Goal: Complete application form

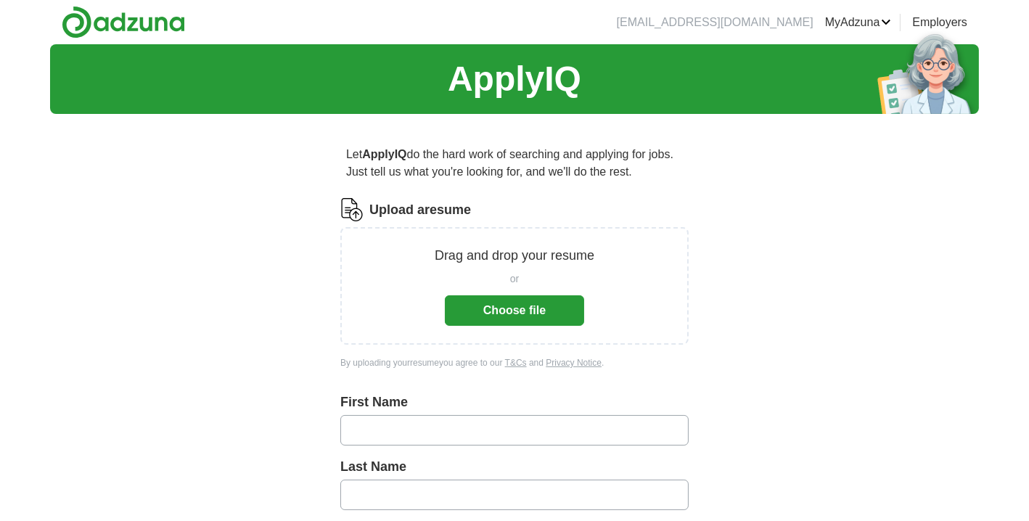
click at [514, 310] on button "Choose file" at bounding box center [514, 310] width 139 height 30
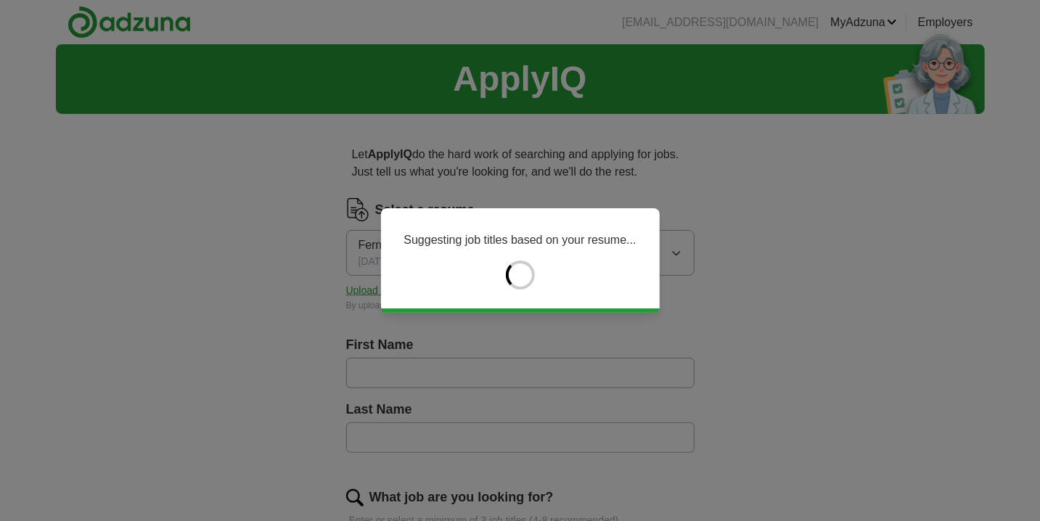
type input "********"
type input "******"
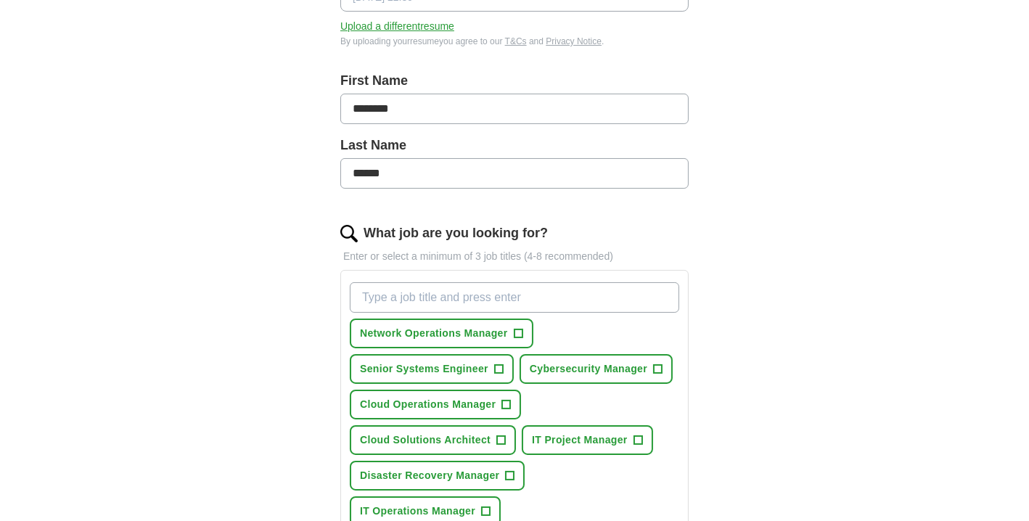
scroll to position [362, 0]
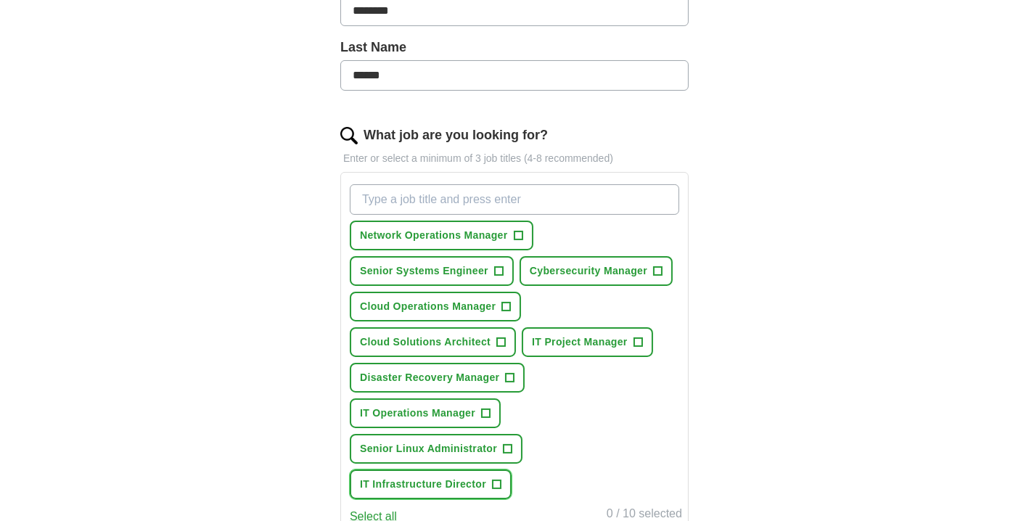
click at [497, 479] on span "+" at bounding box center [497, 485] width 9 height 12
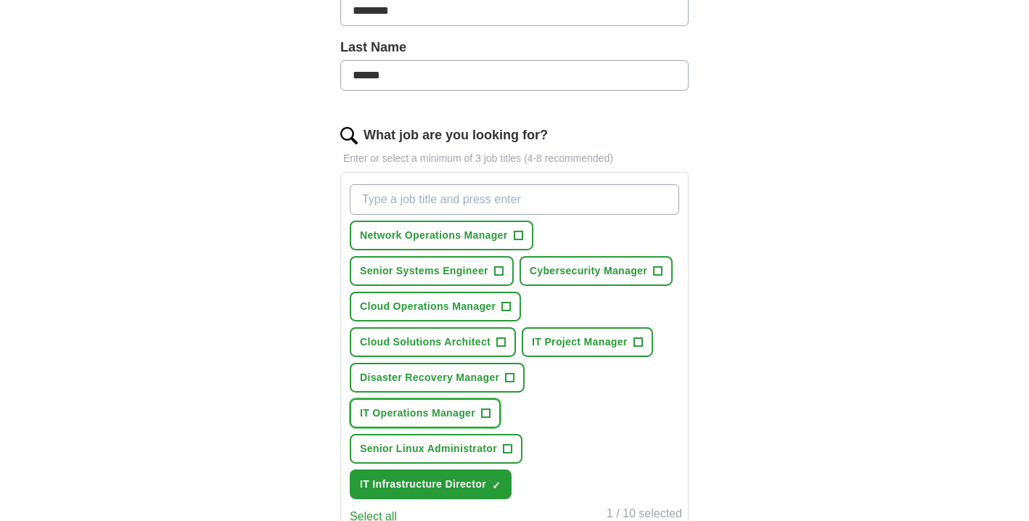
click at [485, 409] on span "+" at bounding box center [486, 414] width 9 height 12
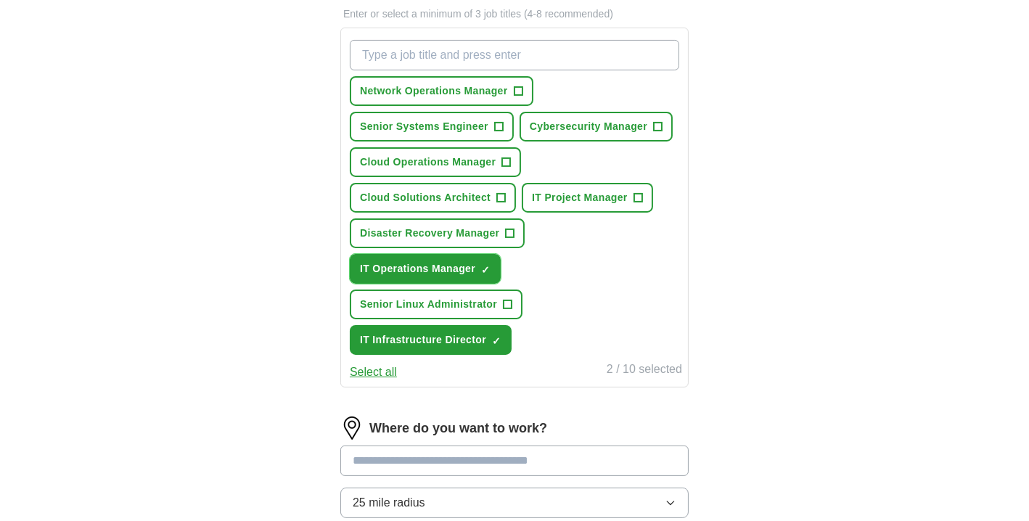
scroll to position [507, 0]
click at [565, 445] on input at bounding box center [514, 460] width 348 height 30
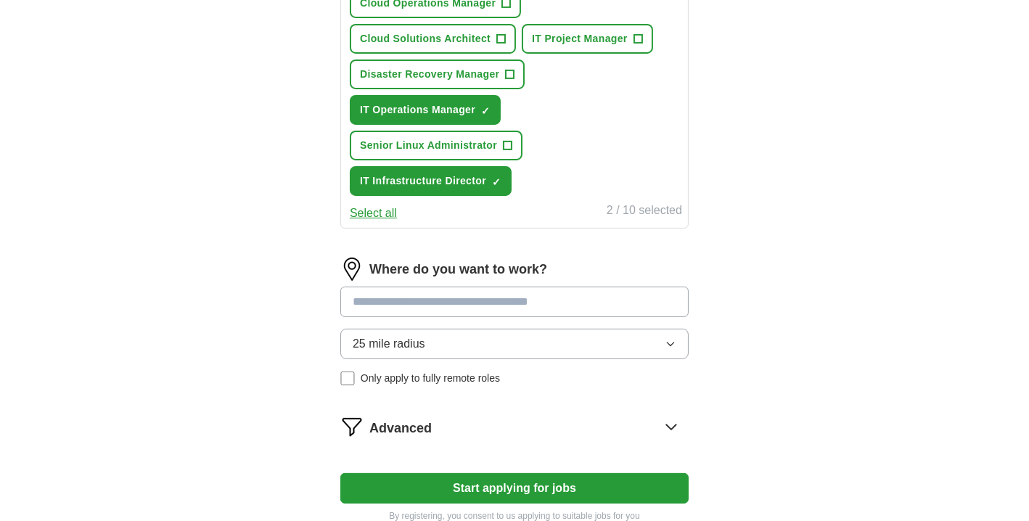
scroll to position [725, 0]
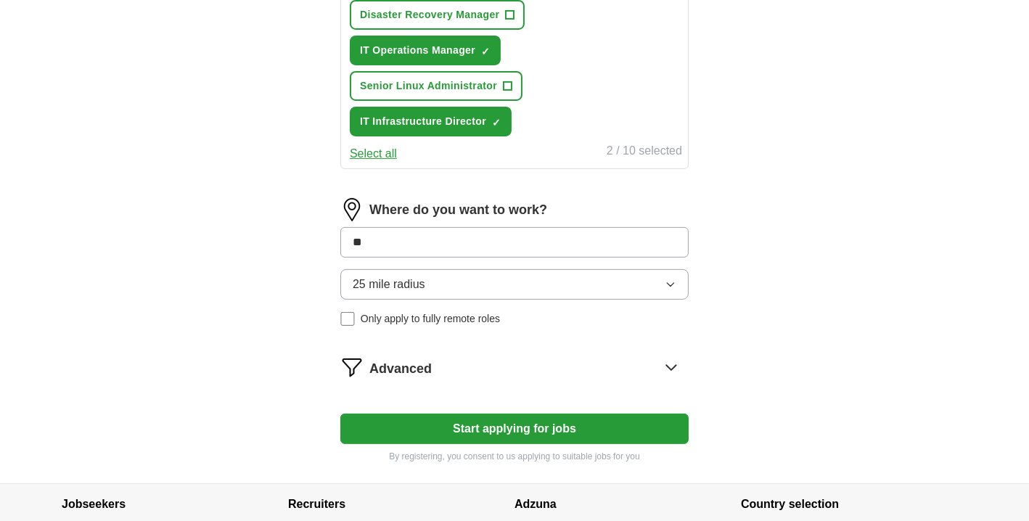
type input "***"
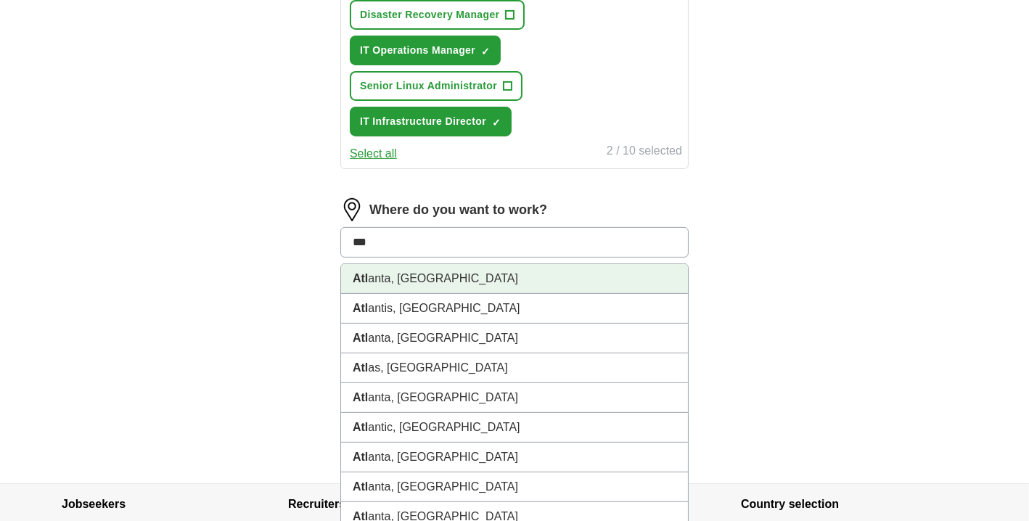
click at [417, 264] on li "Atl anta, [GEOGRAPHIC_DATA]" at bounding box center [514, 279] width 347 height 30
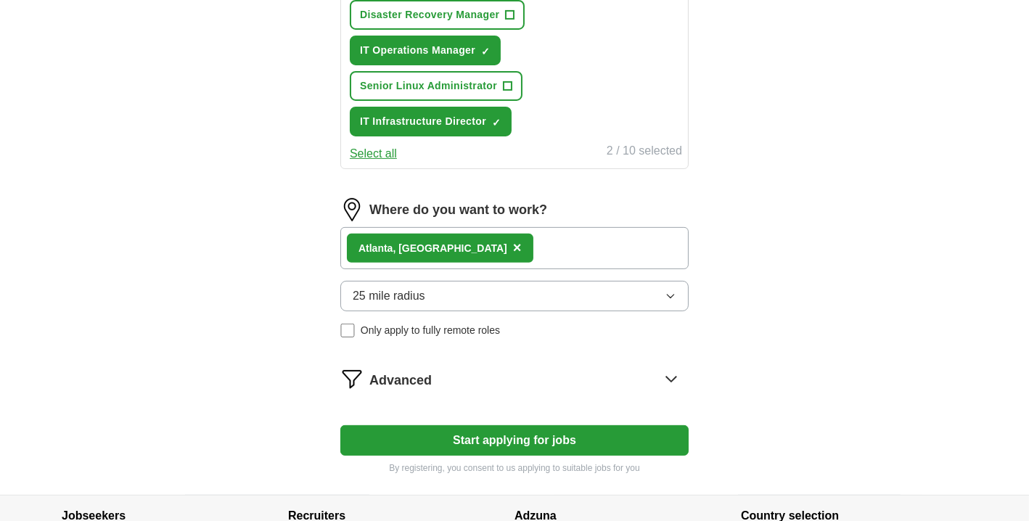
click at [528, 425] on button "Start applying for jobs" at bounding box center [514, 440] width 348 height 30
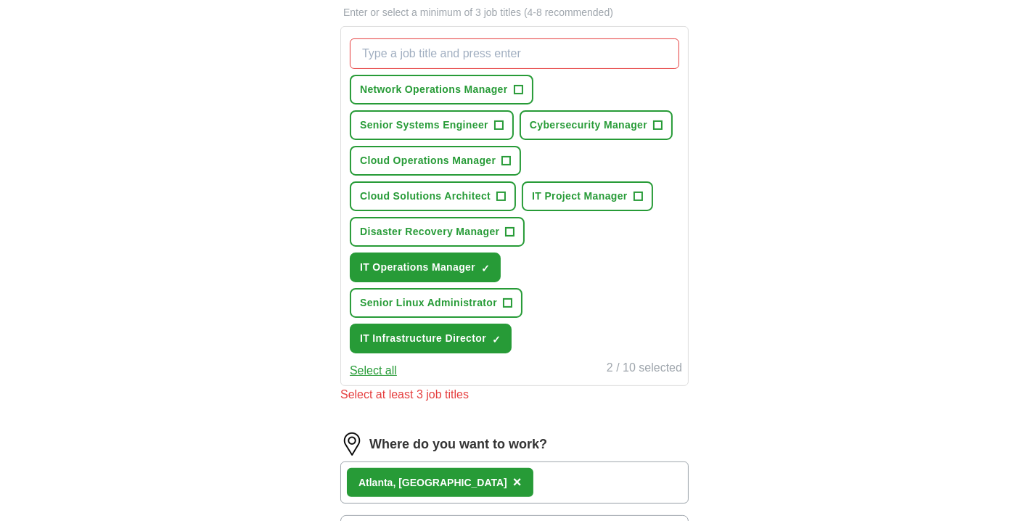
scroll to position [507, 0]
click at [500, 120] on span "+" at bounding box center [498, 126] width 9 height 12
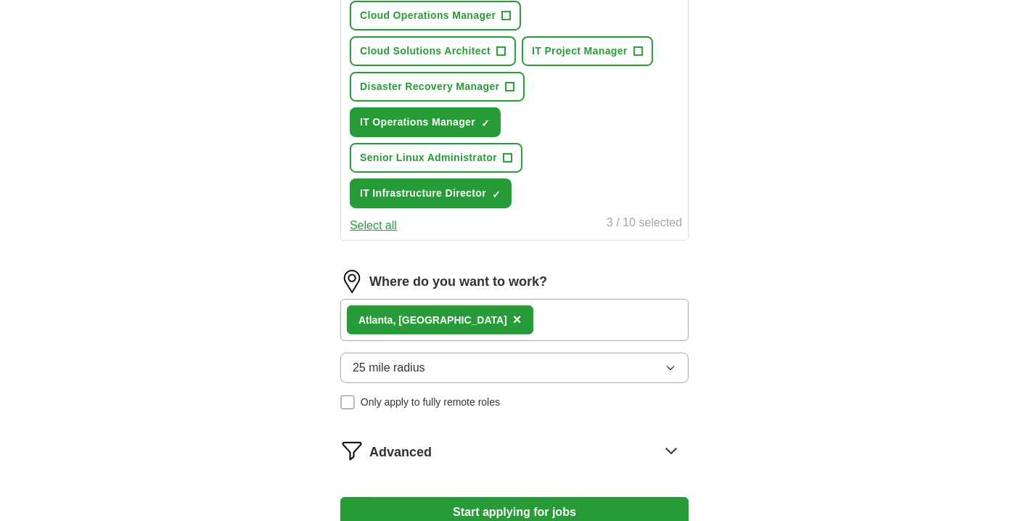
scroll to position [725, 0]
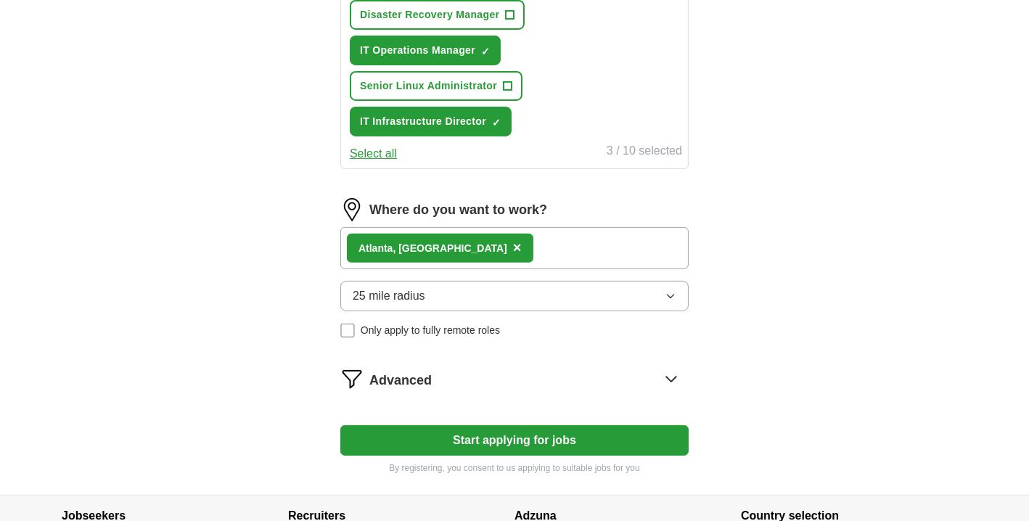
click at [500, 425] on button "Start applying for jobs" at bounding box center [514, 440] width 348 height 30
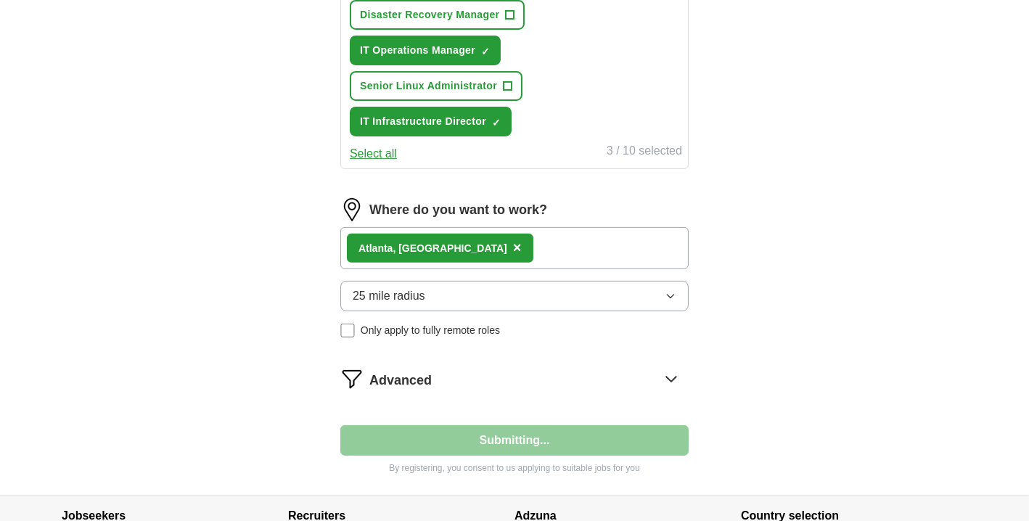
select select "**"
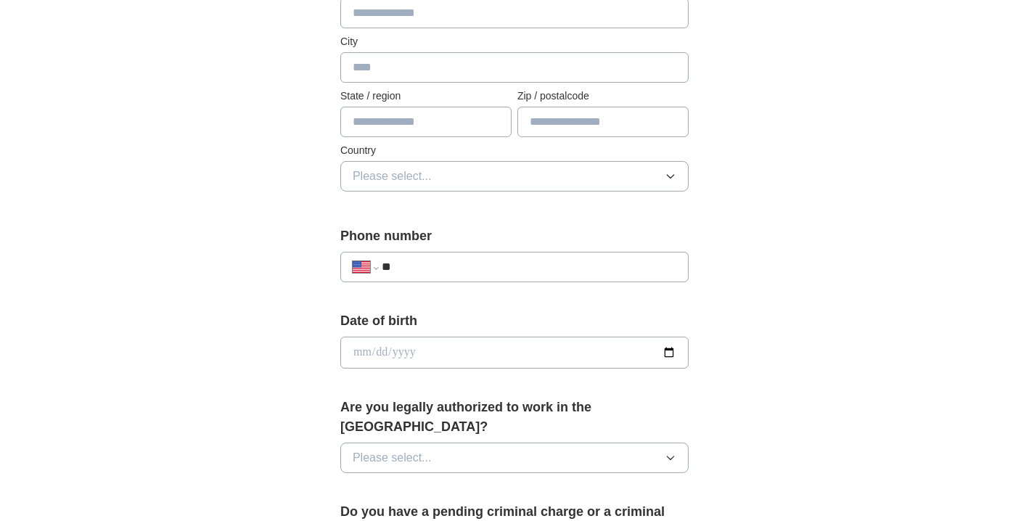
scroll to position [362, 0]
click at [441, 264] on input "**" at bounding box center [529, 266] width 295 height 17
type input "**********"
click at [671, 354] on input "date" at bounding box center [514, 352] width 348 height 32
click at [841, 353] on div "**********" at bounding box center [514, 343] width 929 height 1322
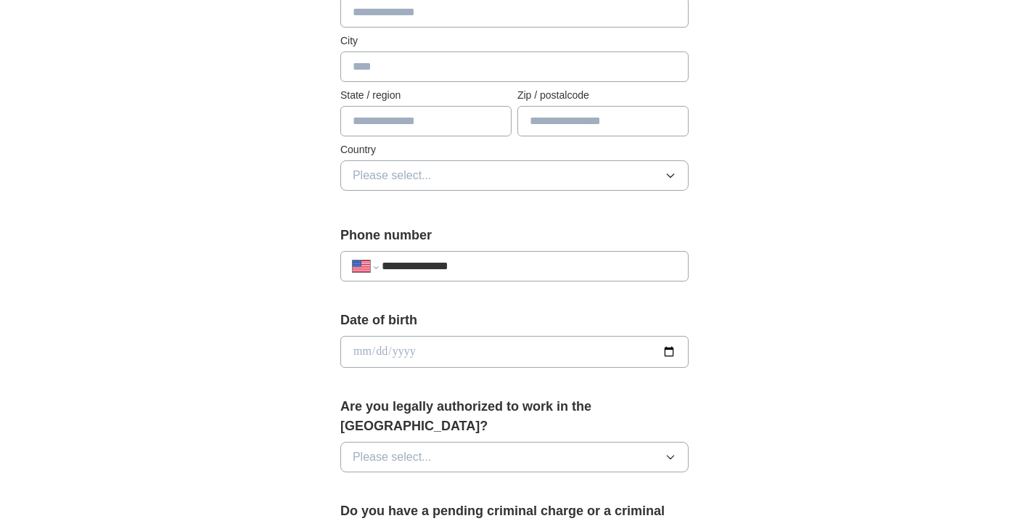
click at [679, 442] on button "Please select..." at bounding box center [514, 457] width 348 height 30
click at [594, 482] on div "Yes" at bounding box center [515, 490] width 324 height 17
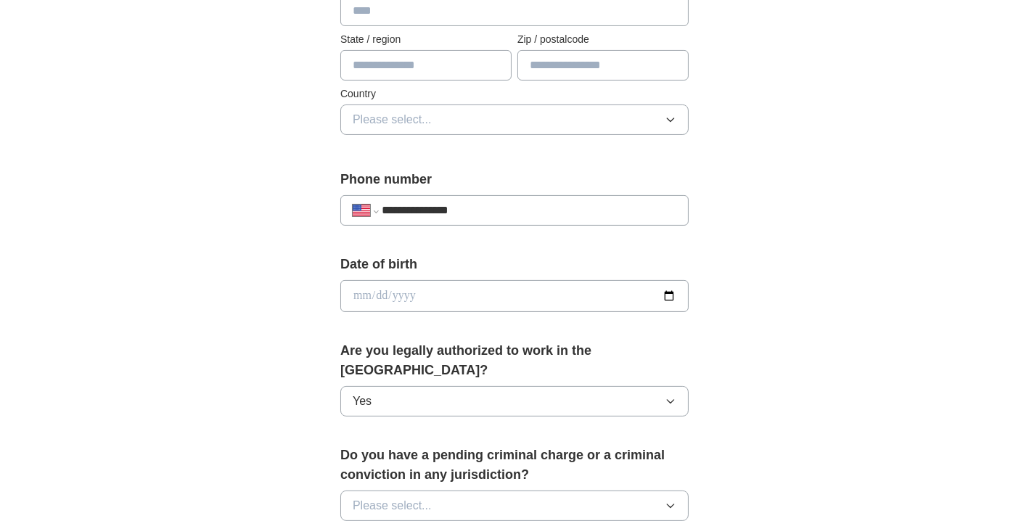
scroll to position [507, 0]
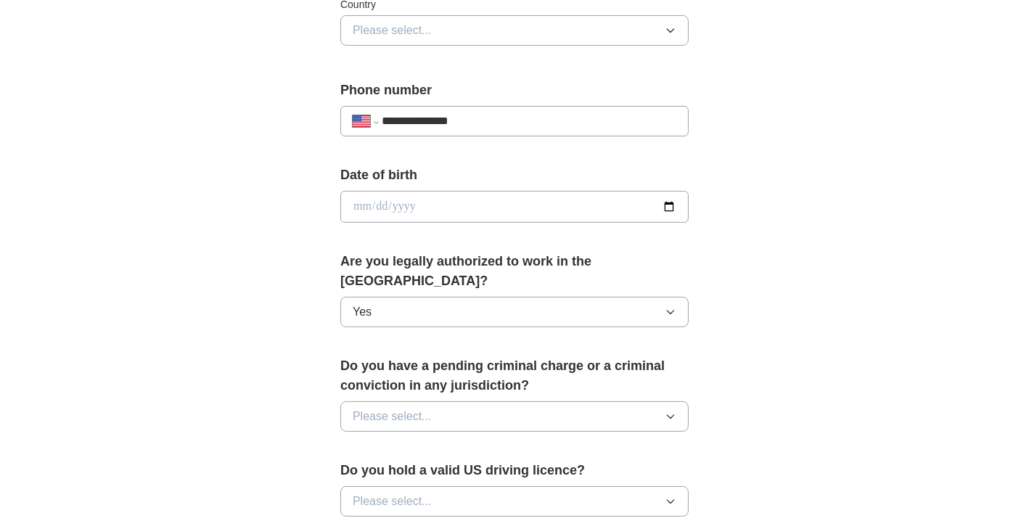
click at [669, 411] on icon "button" at bounding box center [671, 417] width 12 height 12
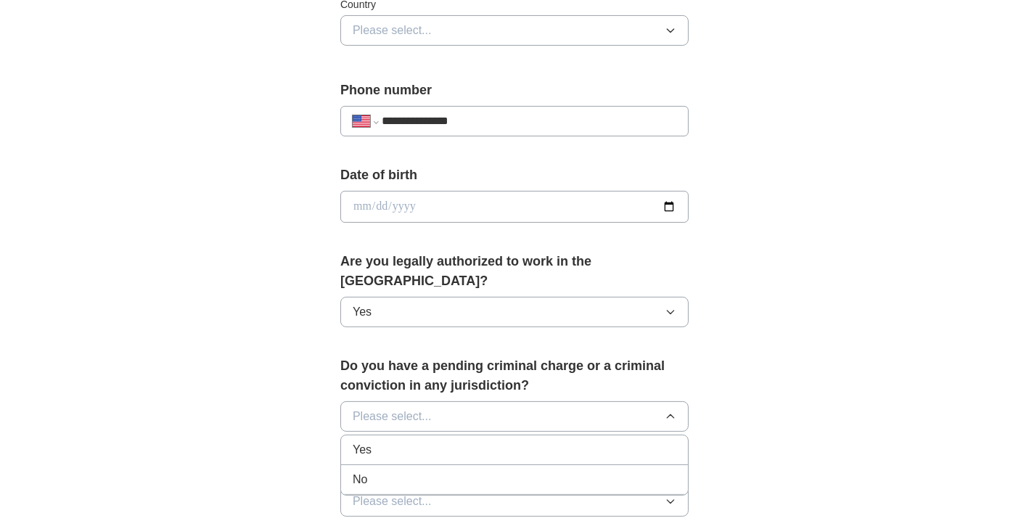
click at [641, 471] on div "No" at bounding box center [515, 479] width 324 height 17
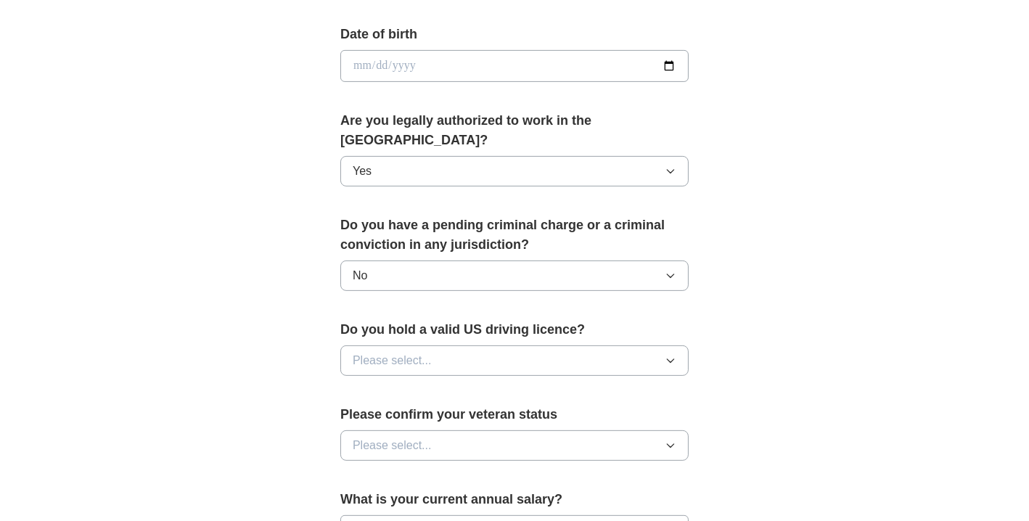
scroll to position [653, 0]
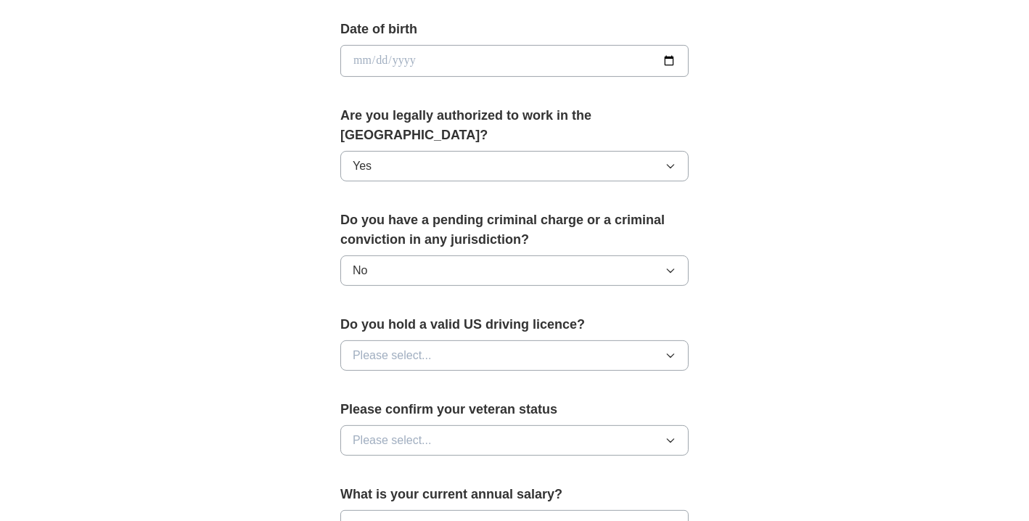
click at [666, 350] on icon "button" at bounding box center [671, 356] width 12 height 12
click at [635, 380] on div "Yes" at bounding box center [515, 388] width 324 height 17
click at [670, 435] on icon "button" at bounding box center [671, 441] width 12 height 12
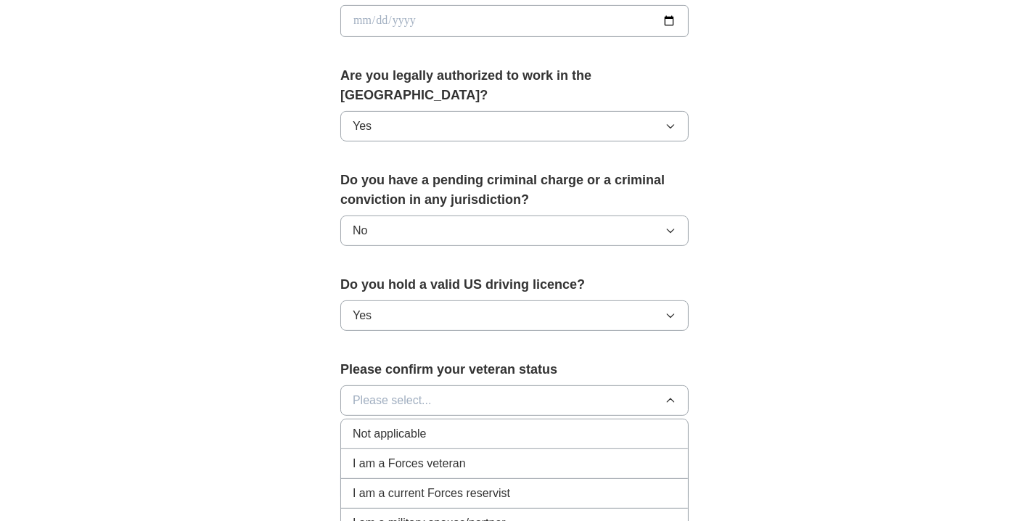
scroll to position [798, 0]
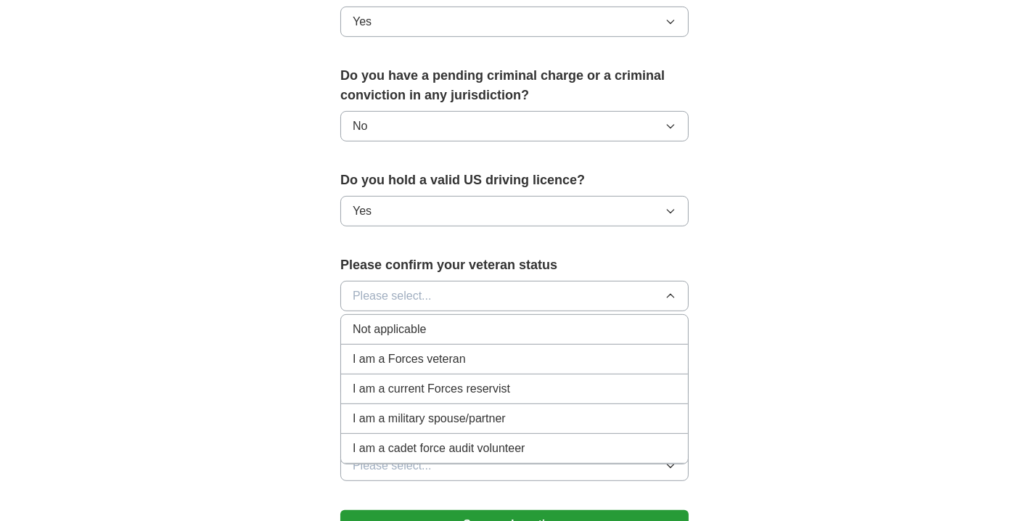
click at [606, 321] on div "Not applicable" at bounding box center [515, 329] width 324 height 17
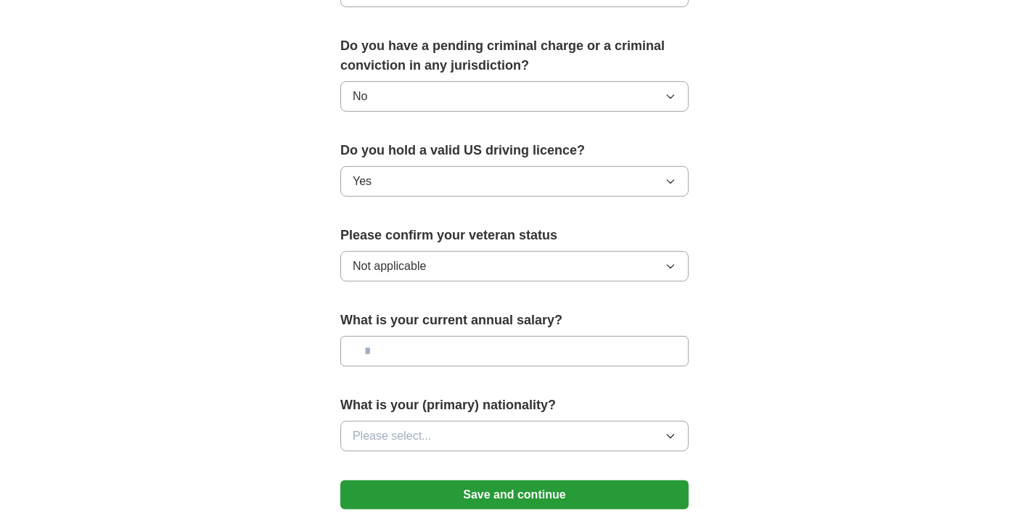
scroll to position [871, 0]
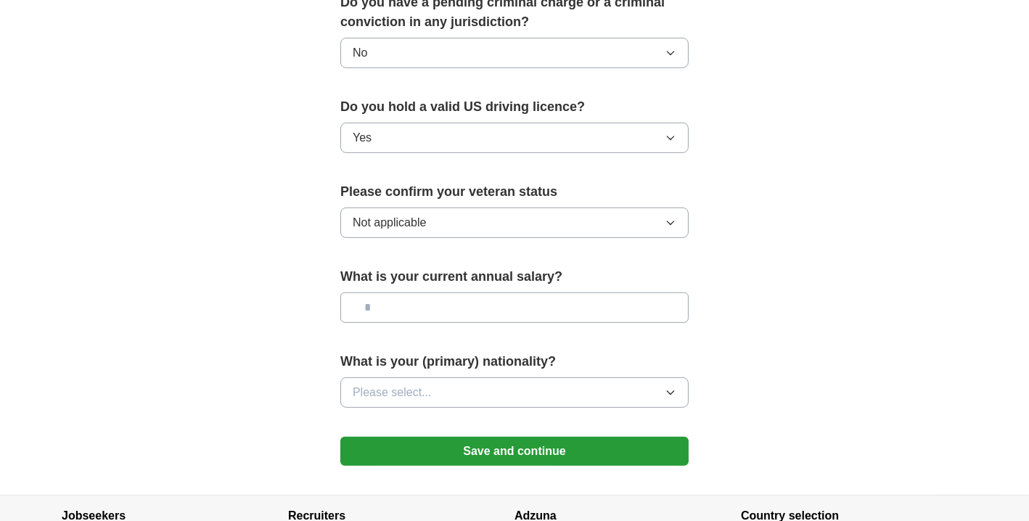
click at [660, 377] on button "Please select..." at bounding box center [514, 392] width 348 height 30
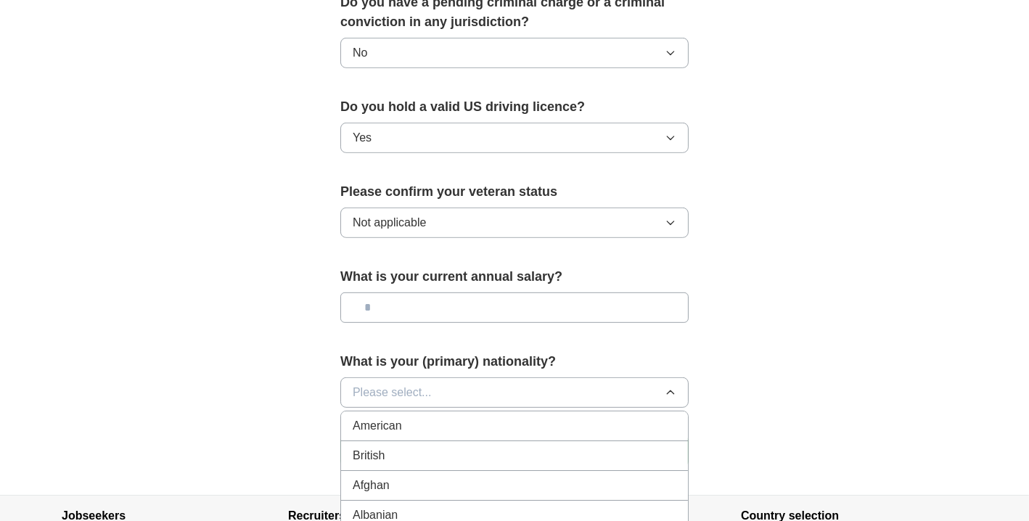
click at [635, 417] on div "American" at bounding box center [515, 425] width 324 height 17
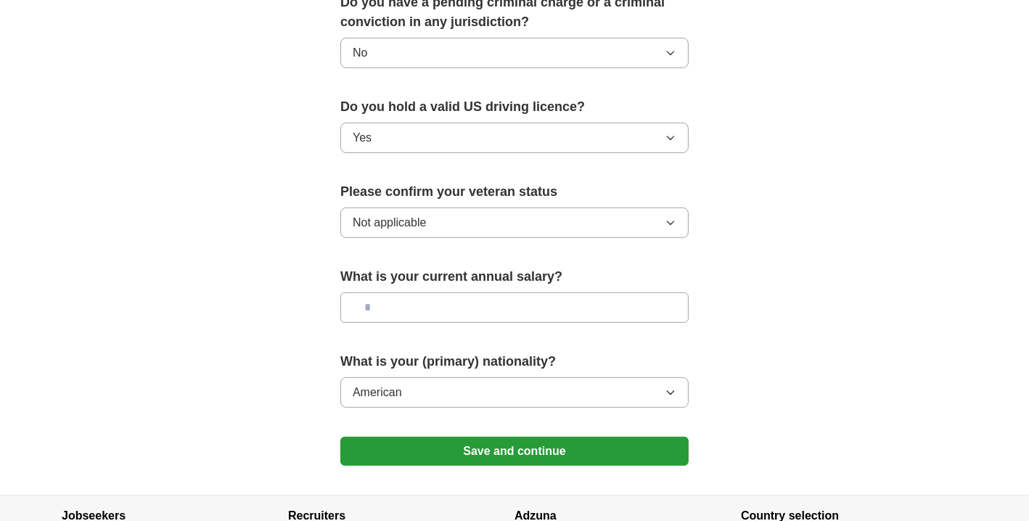
click at [675, 437] on button "Save and continue" at bounding box center [514, 451] width 348 height 29
